Goal: Information Seeking & Learning: Learn about a topic

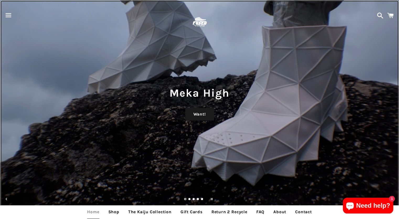
drag, startPoint x: 223, startPoint y: 161, endPoint x: 83, endPoint y: 161, distance: 140.2
click at [83, 161] on div "Meka High Want!" at bounding box center [199, 109] width 399 height 219
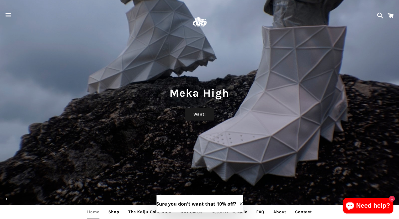
click at [189, 199] on button "Sure you don't want that 10% off?" at bounding box center [199, 203] width 86 height 17
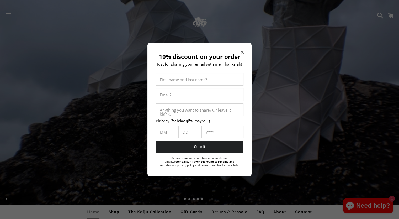
click at [244, 53] on div "10% discount on your order Just for sharing your email with me. Thanks ah! Firs…" at bounding box center [199, 109] width 104 height 133
click at [241, 51] on icon "Close modal" at bounding box center [241, 52] width 3 height 3
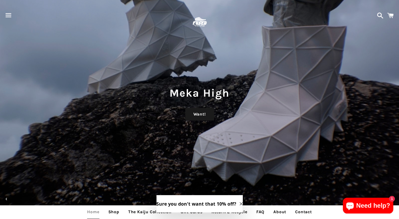
click at [239, 202] on icon "Close modal" at bounding box center [240, 203] width 3 height 3
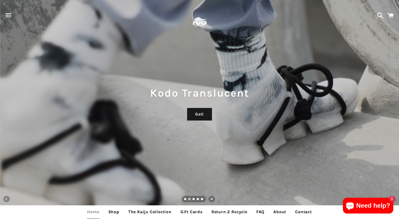
click at [7, 16] on span "button" at bounding box center [9, 15] width 12 height 16
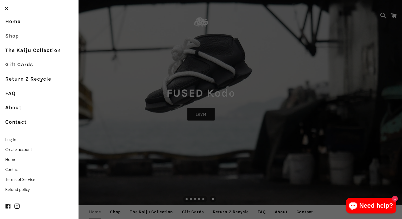
click at [12, 36] on link "Shop" at bounding box center [39, 36] width 79 height 14
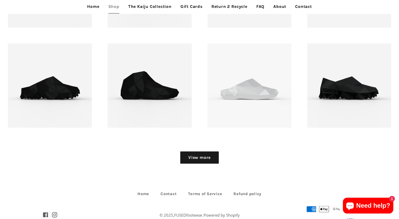
scroll to position [652, 0]
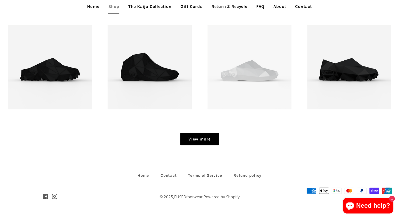
click at [200, 137] on link "View more" at bounding box center [199, 139] width 39 height 13
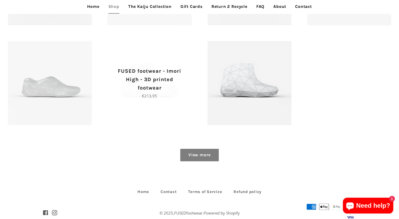
scroll to position [852, 0]
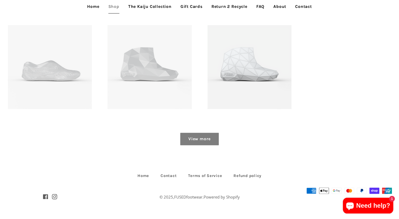
click at [204, 139] on link "View more" at bounding box center [199, 138] width 39 height 13
click at [196, 139] on link "View more" at bounding box center [199, 138] width 39 height 13
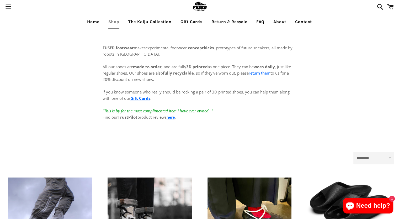
scroll to position [0, 0]
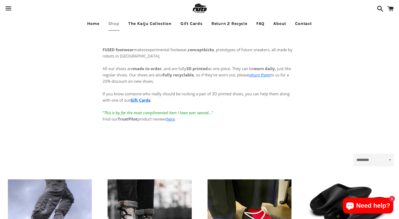
click at [154, 22] on link "The Kaiju Collection" at bounding box center [149, 23] width 51 height 13
